Goal: Task Accomplishment & Management: Use online tool/utility

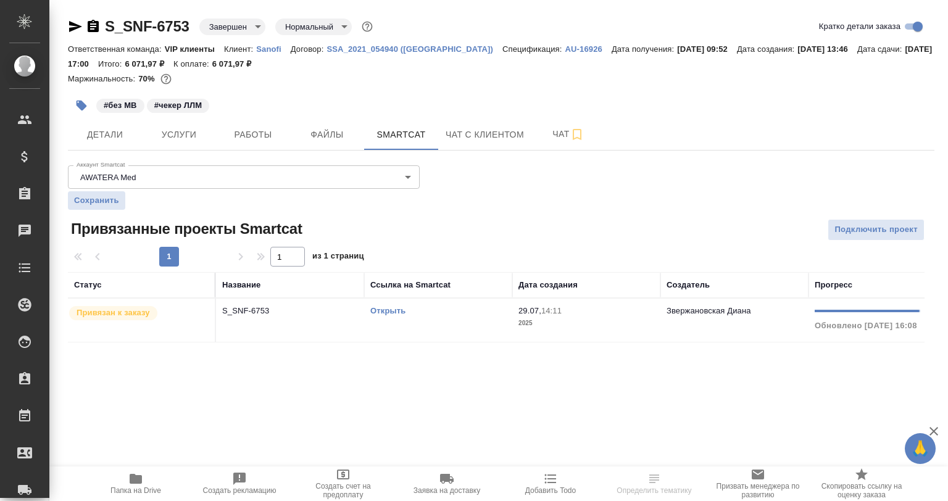
click at [394, 306] on link "Открыть" at bounding box center [387, 310] width 35 height 9
click at [251, 318] on td "S_SNF-6753" at bounding box center [290, 320] width 148 height 43
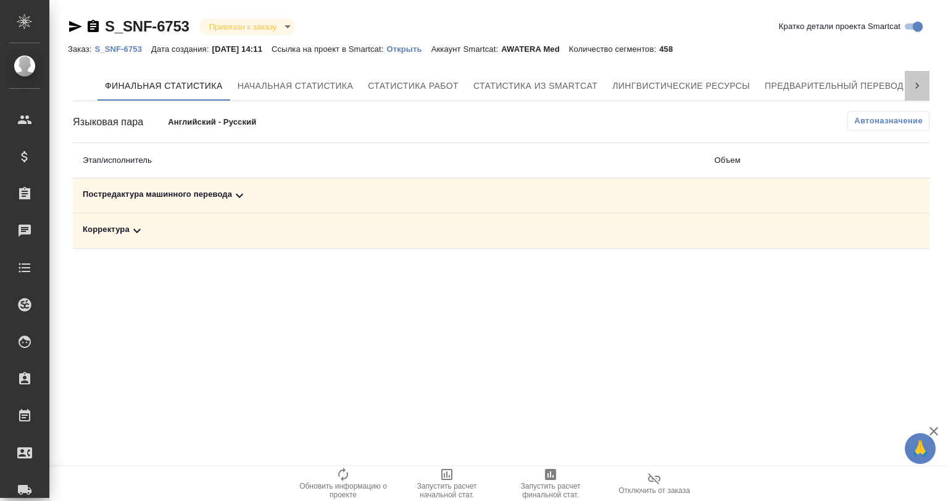
drag, startPoint x: 913, startPoint y: 81, endPoint x: 893, endPoint y: 102, distance: 28.8
click at [913, 83] on icon at bounding box center [917, 86] width 12 height 12
click at [860, 64] on div "S_SNF-6753 Привязан к заказу linkedToOrder Кратко детали проекта Smartcat Заказ…" at bounding box center [501, 135] width 880 height 270
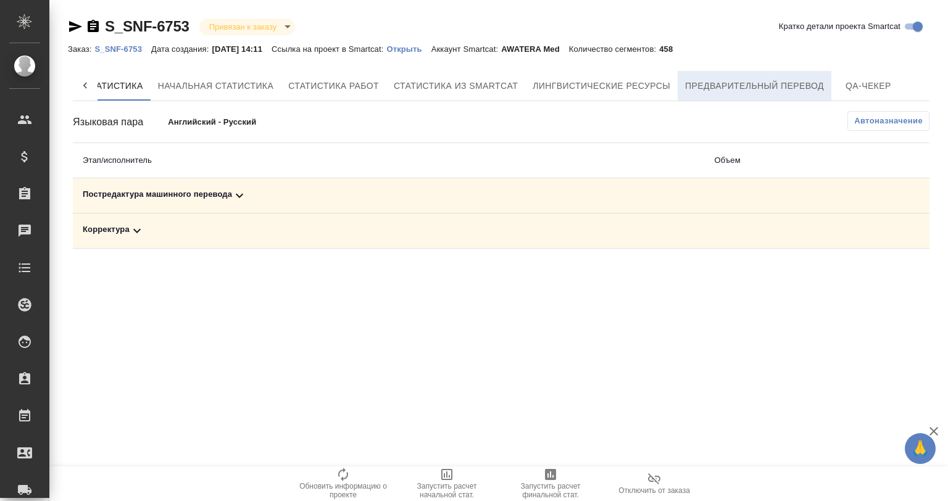
drag, startPoint x: 854, startPoint y: 81, endPoint x: 801, endPoint y: 86, distance: 53.3
click at [854, 81] on span "QA-чекер" at bounding box center [868, 85] width 59 height 15
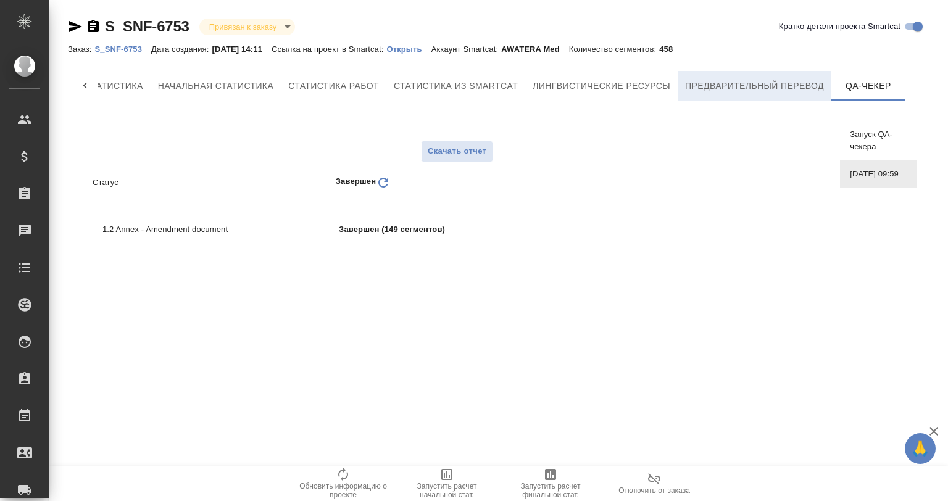
click at [749, 80] on span "Предварительный перевод" at bounding box center [754, 85] width 139 height 15
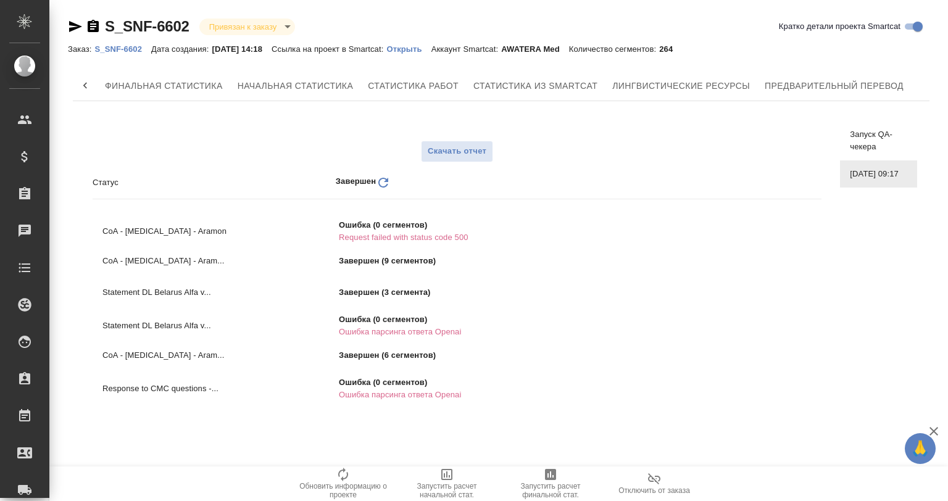
scroll to position [0, 80]
click at [423, 49] on p "Открыть" at bounding box center [408, 48] width 44 height 9
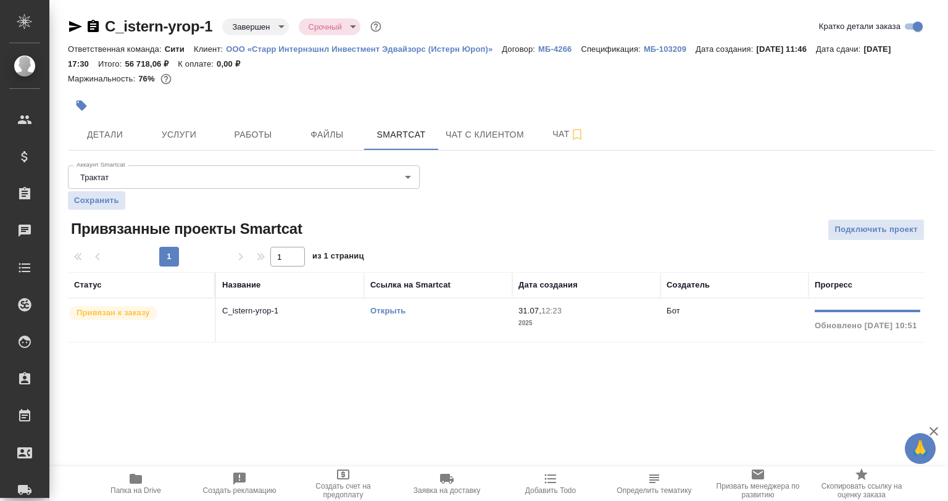
click at [378, 309] on link "Открыть" at bounding box center [387, 310] width 35 height 9
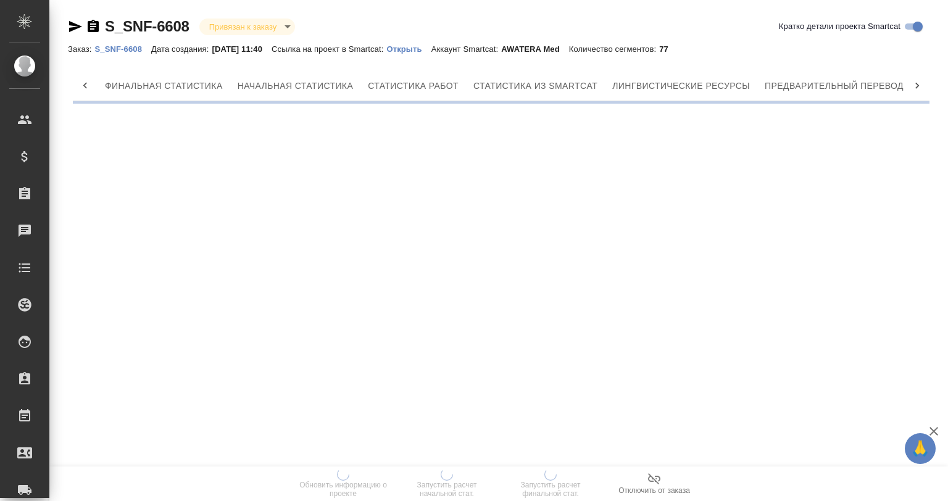
scroll to position [0, 80]
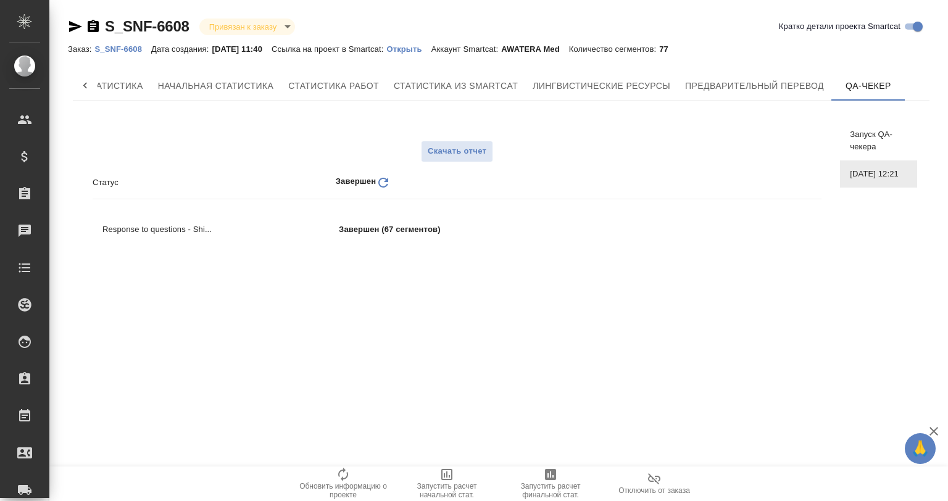
click at [418, 46] on p "Открыть" at bounding box center [408, 48] width 44 height 9
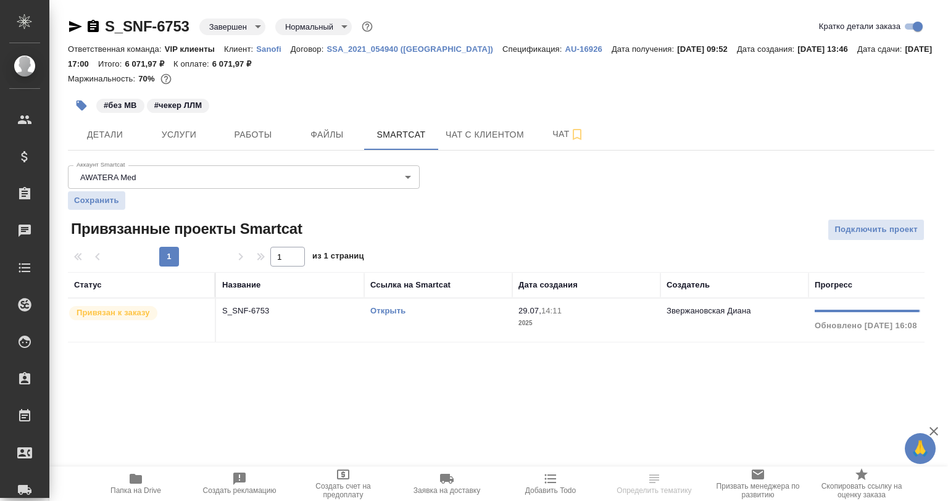
click at [388, 299] on td "Открыть" at bounding box center [438, 320] width 148 height 43
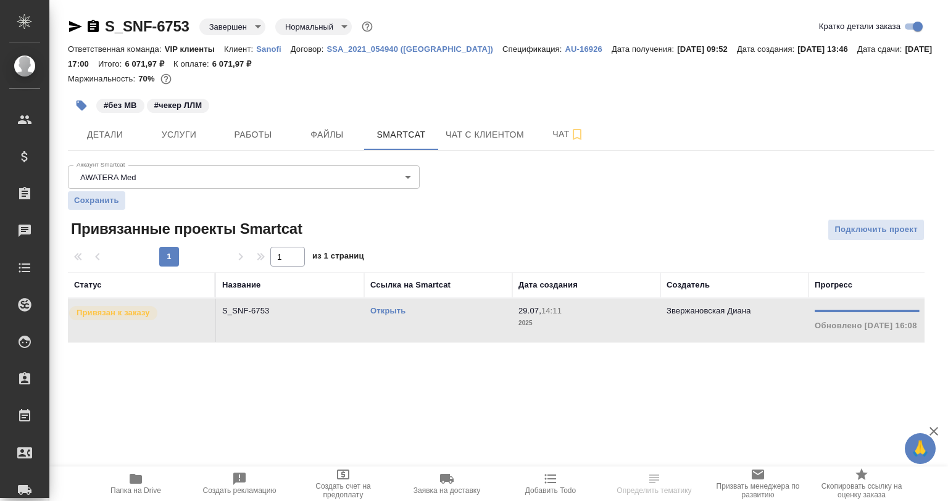
click at [389, 306] on div "Открыть" at bounding box center [438, 311] width 136 height 12
click at [387, 307] on link "Открыть" at bounding box center [387, 310] width 35 height 9
click at [470, 237] on div at bounding box center [501, 230] width 289 height 22
click at [250, 136] on span "Работы" at bounding box center [252, 134] width 59 height 15
